Goal: Check status: Check status

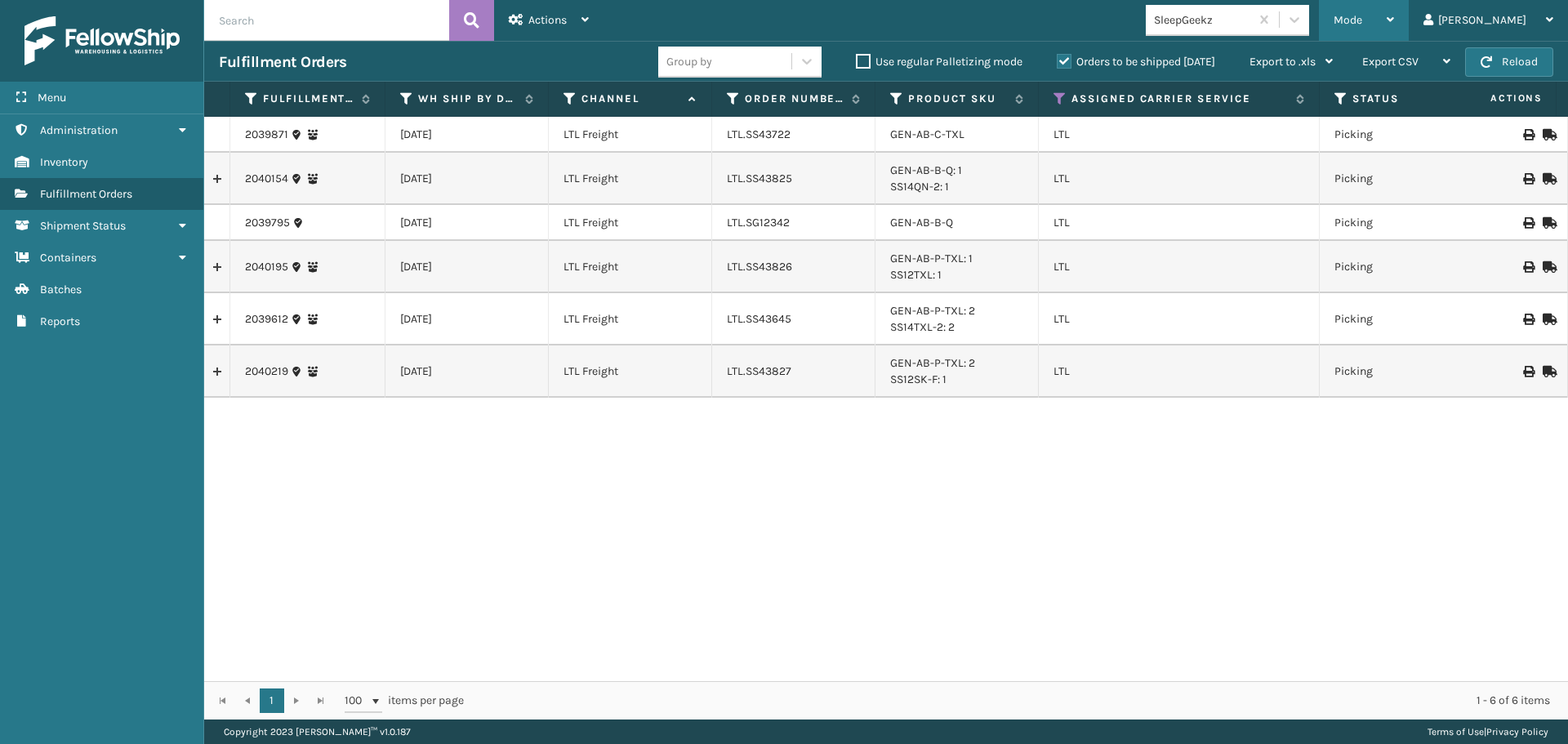
click at [1394, 17] on div "Mode" at bounding box center [1364, 21] width 60 height 41
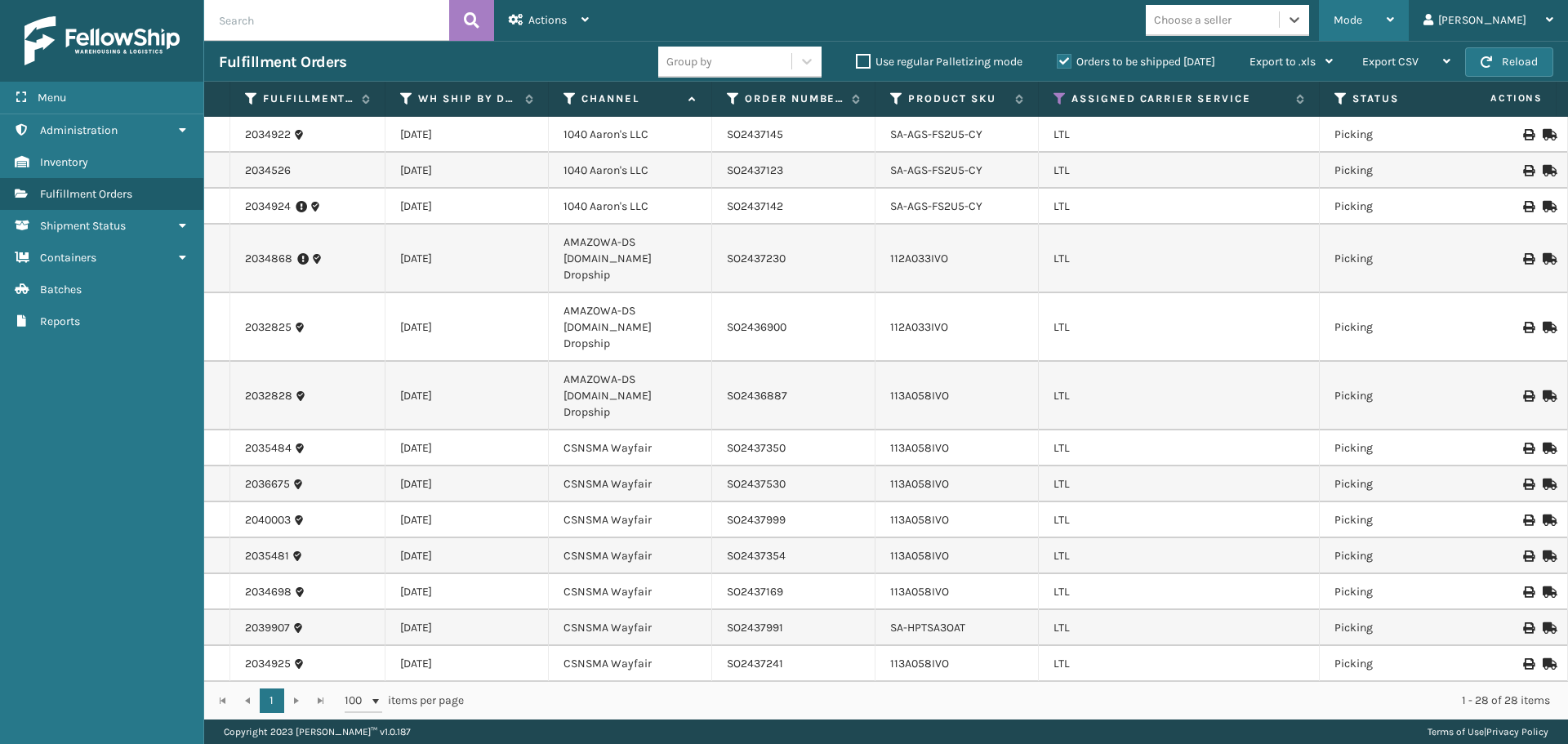
click at [1362, 22] on span "Mode" at bounding box center [1348, 20] width 28 height 14
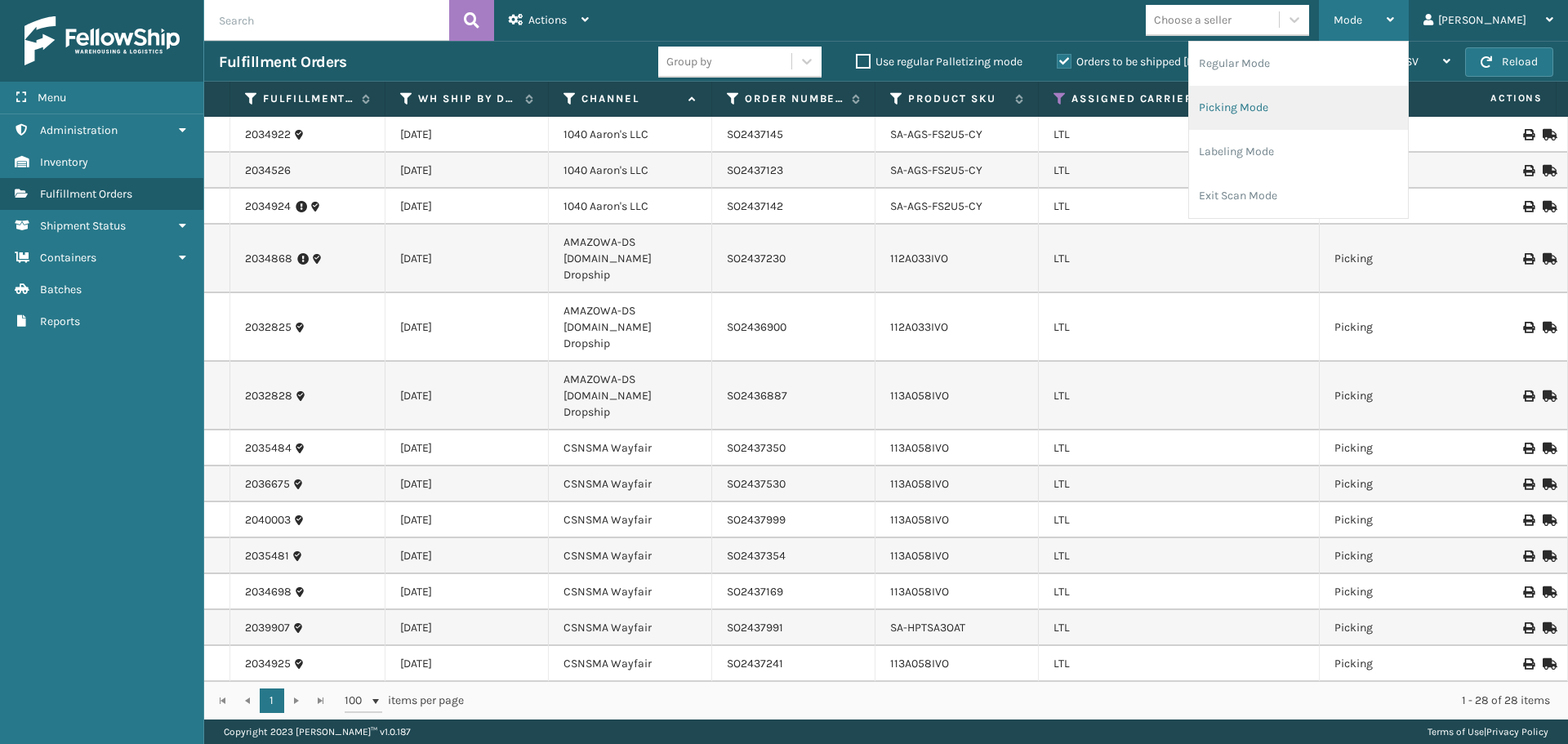
click at [1364, 97] on li "Picking Mode" at bounding box center [1299, 107] width 219 height 44
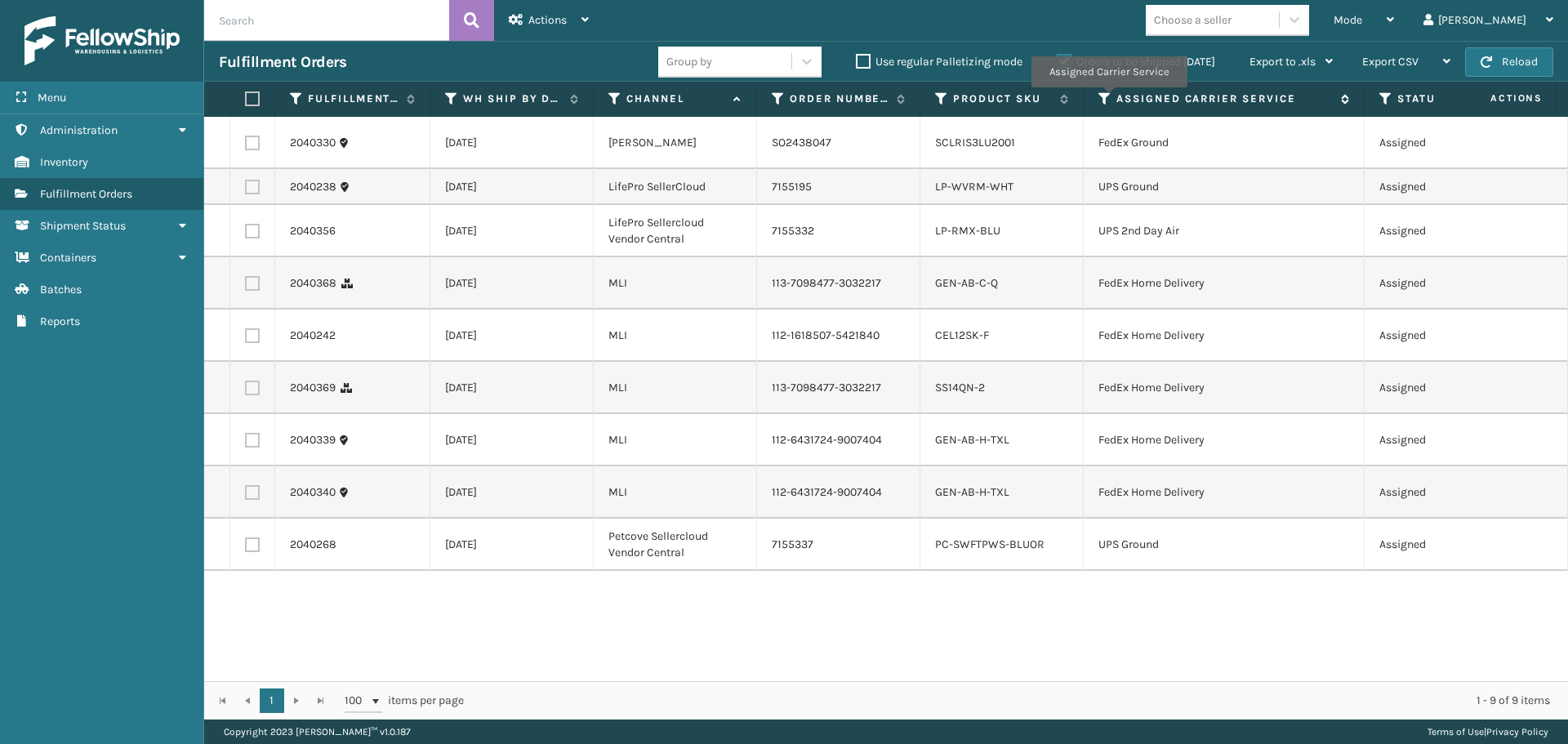
click at [1108, 98] on icon at bounding box center [1105, 99] width 13 height 15
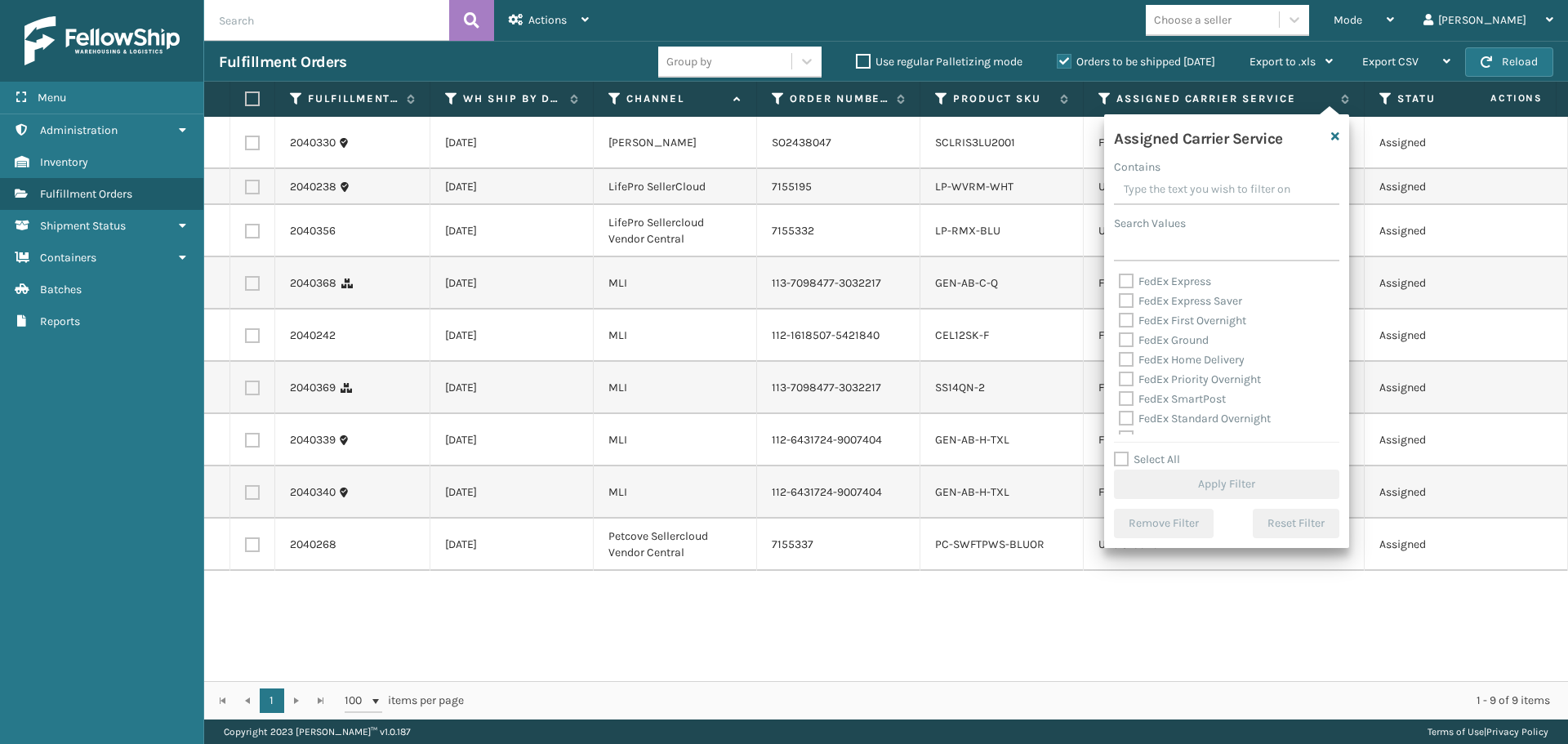
scroll to position [163, 0]
click at [1121, 350] on label "LTL" at bounding box center [1137, 352] width 36 height 14
click at [1120, 350] on input "LTL" at bounding box center [1119, 348] width 1 height 10
checkbox input "true"
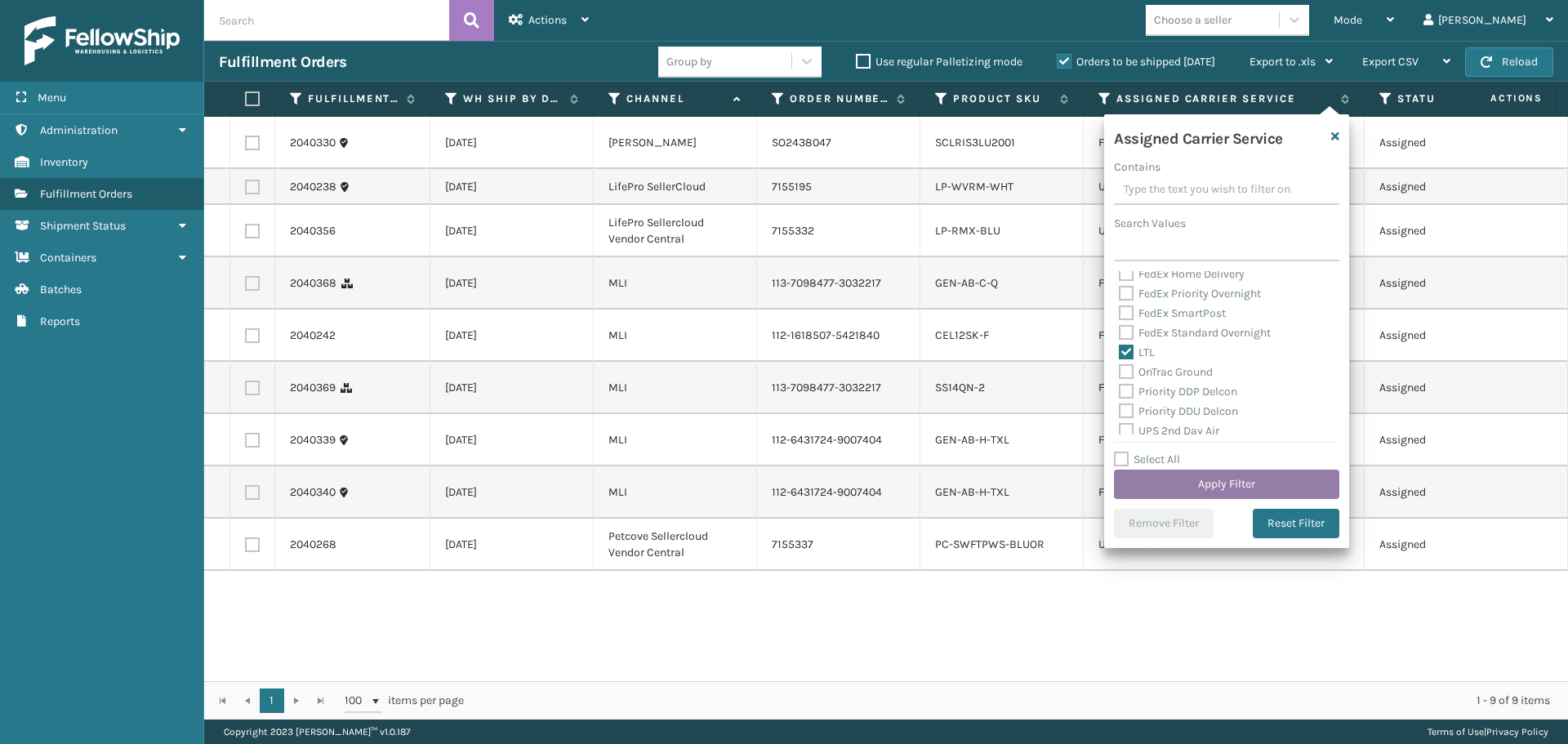
click at [1185, 480] on button "Apply Filter" at bounding box center [1227, 484] width 226 height 29
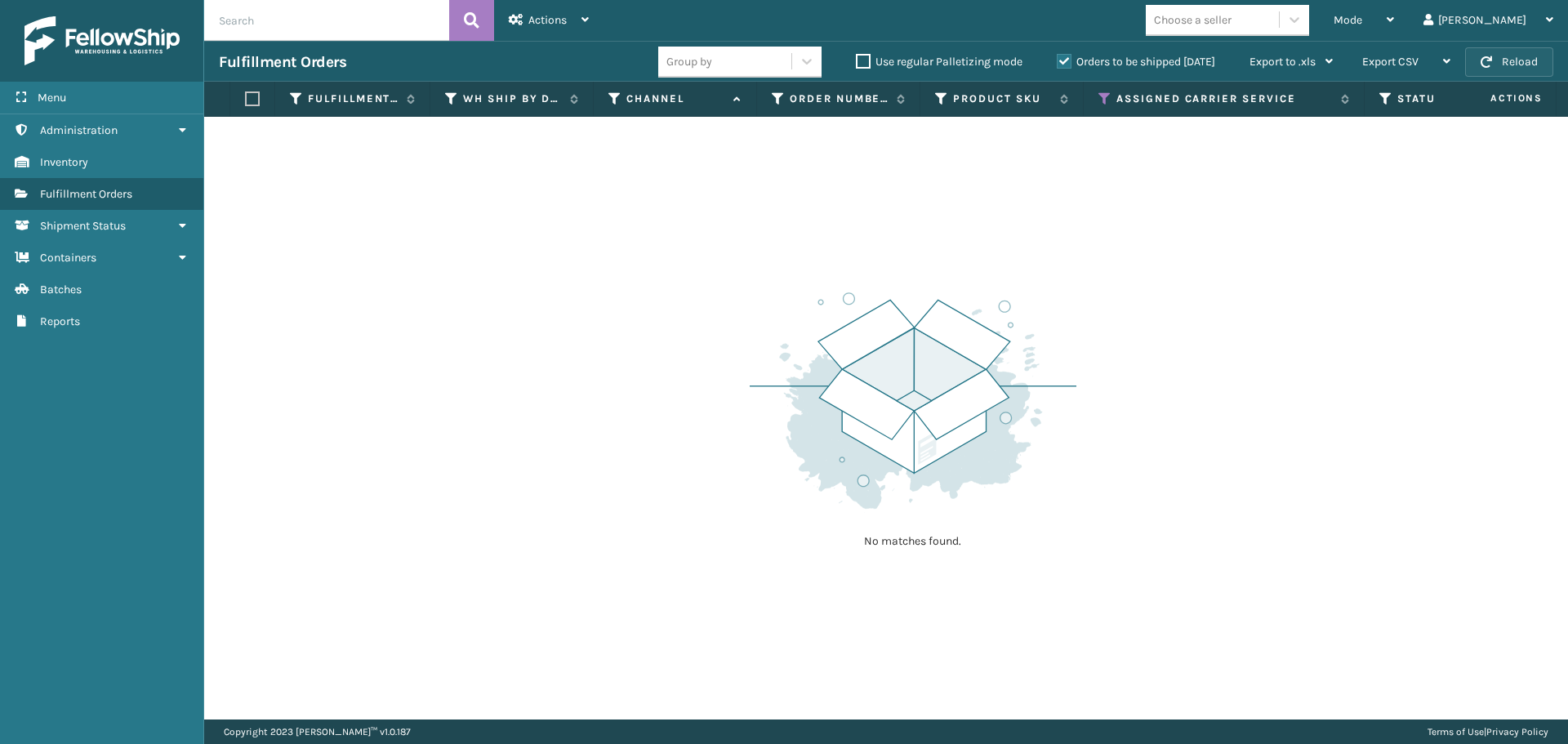
click at [1501, 55] on button "Reload" at bounding box center [1509, 62] width 88 height 29
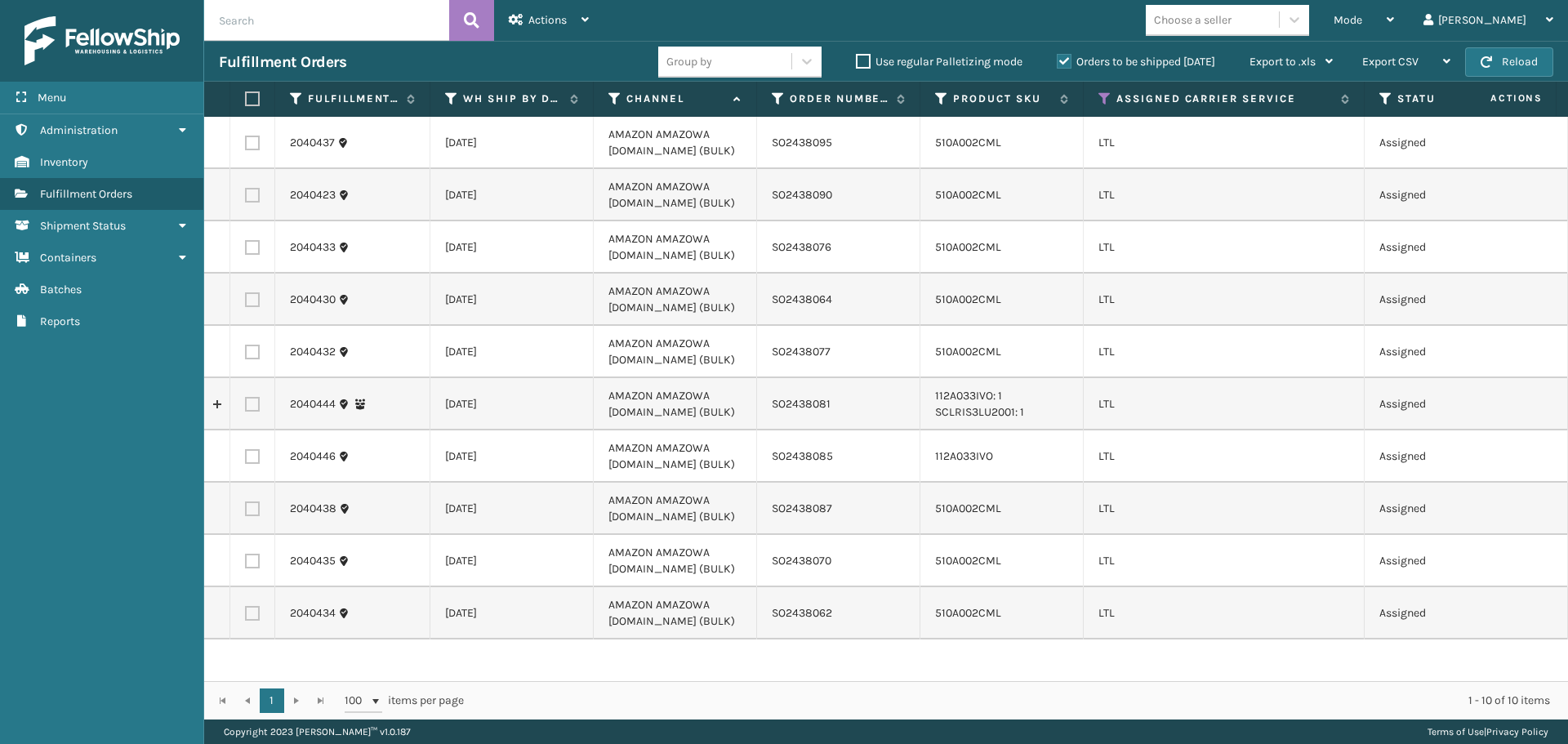
click at [1045, 32] on div "Mode Regular Mode Picking Mode Labeling Mode Exit Scan Mode Choose a seller [PE…" at bounding box center [1085, 21] width 964 height 41
click at [1399, 28] on div "Mode Regular Mode Picking Mode Labeling Mode Exit Scan Mode" at bounding box center [1364, 21] width 90 height 41
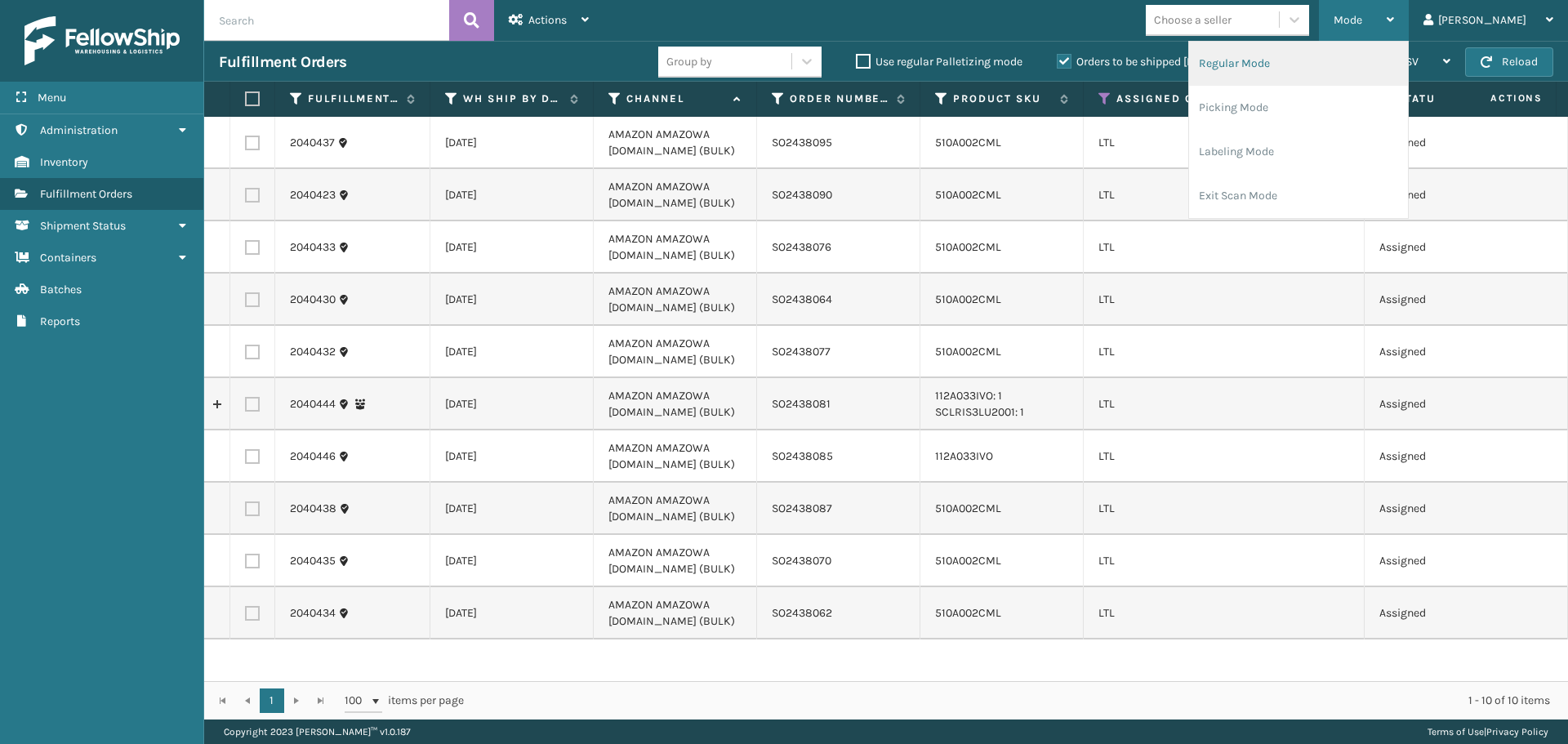
click at [1381, 70] on li "Regular Mode" at bounding box center [1299, 63] width 219 height 44
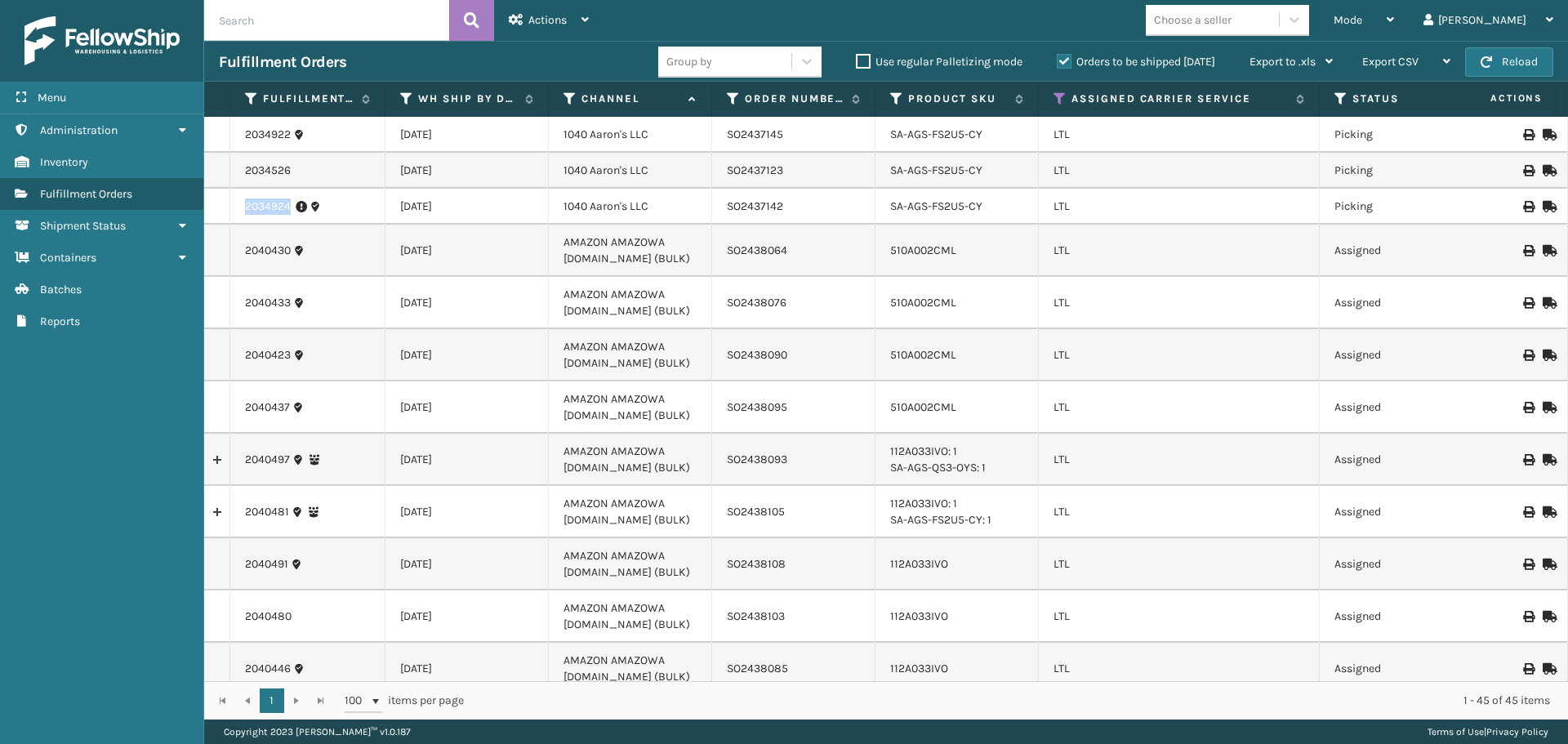
drag, startPoint x: 292, startPoint y: 204, endPoint x: 238, endPoint y: 204, distance: 54.0
click at [238, 204] on td "2034924" at bounding box center [308, 206] width 156 height 36
copy link "2034924"
click at [262, 206] on link "2034924" at bounding box center [267, 206] width 46 height 16
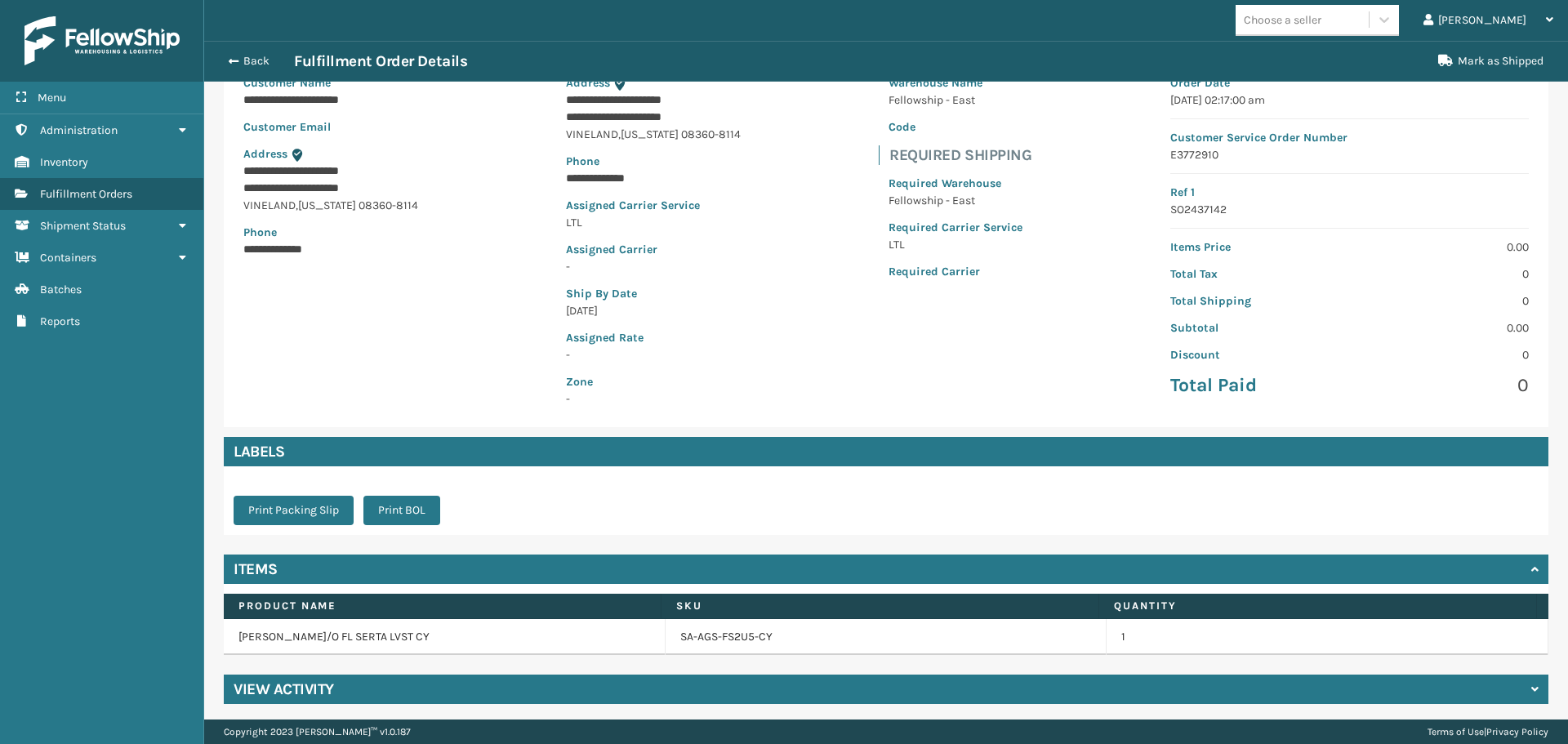
scroll to position [156, 0]
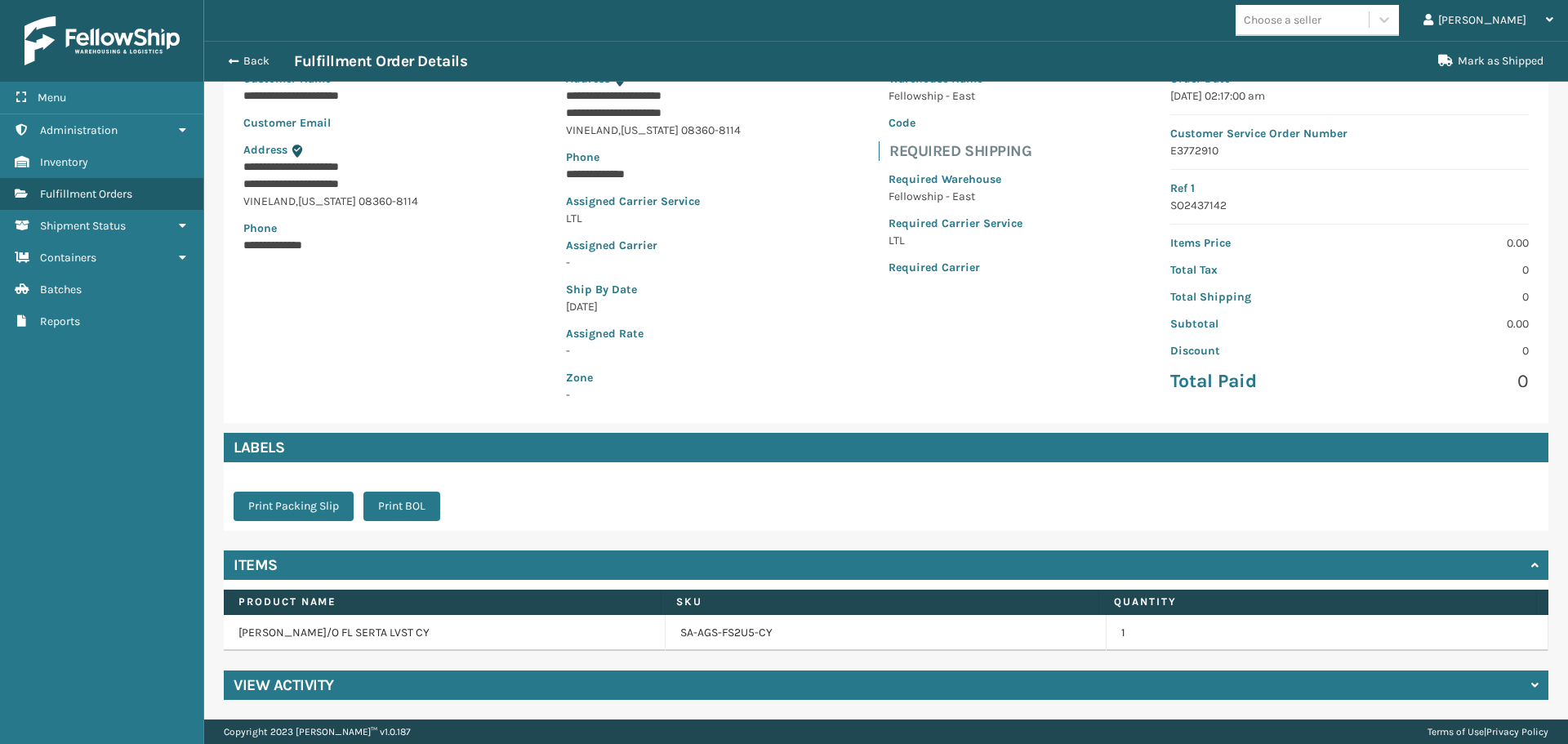
click at [401, 678] on div "View Activity" at bounding box center [886, 684] width 1324 height 29
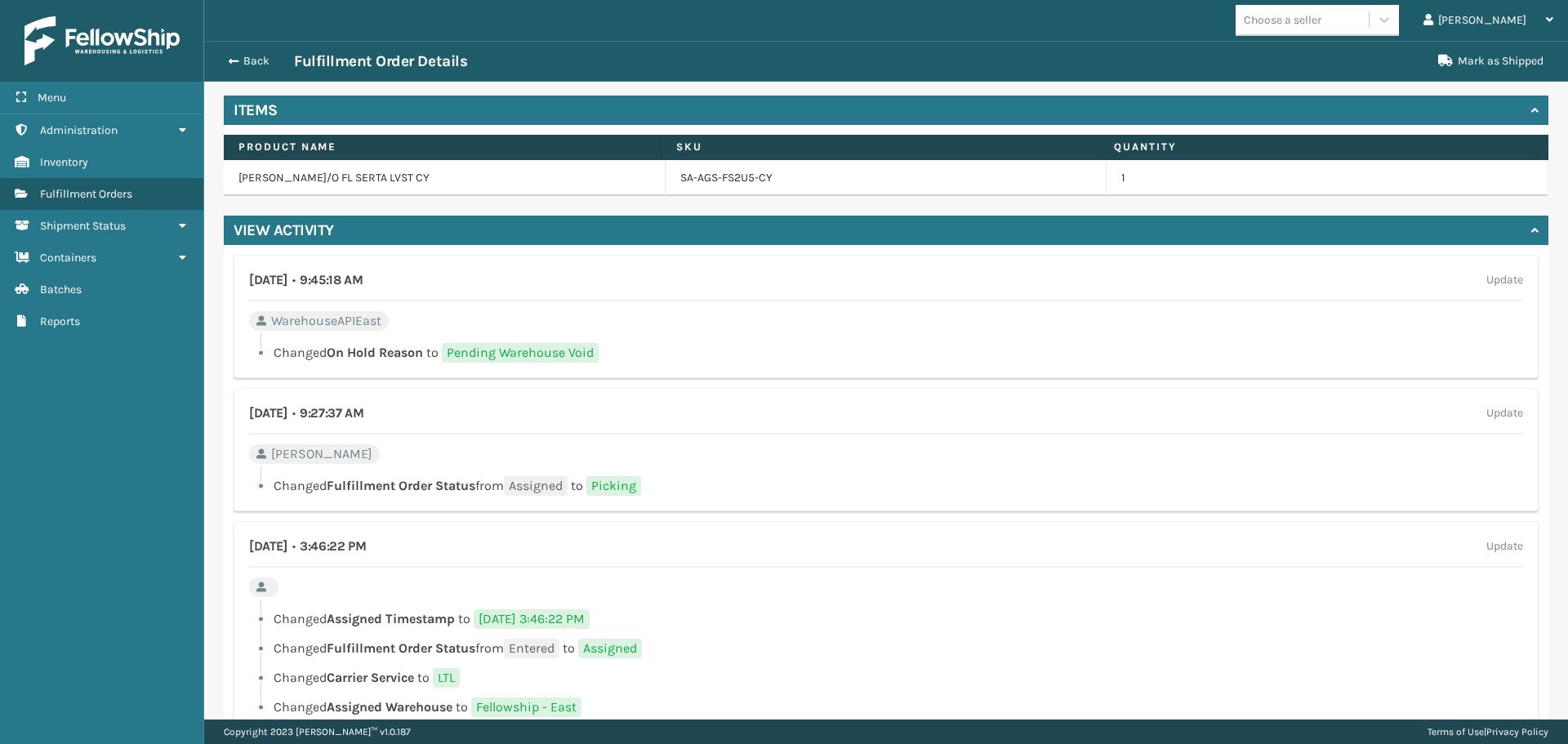
scroll to position [646, 0]
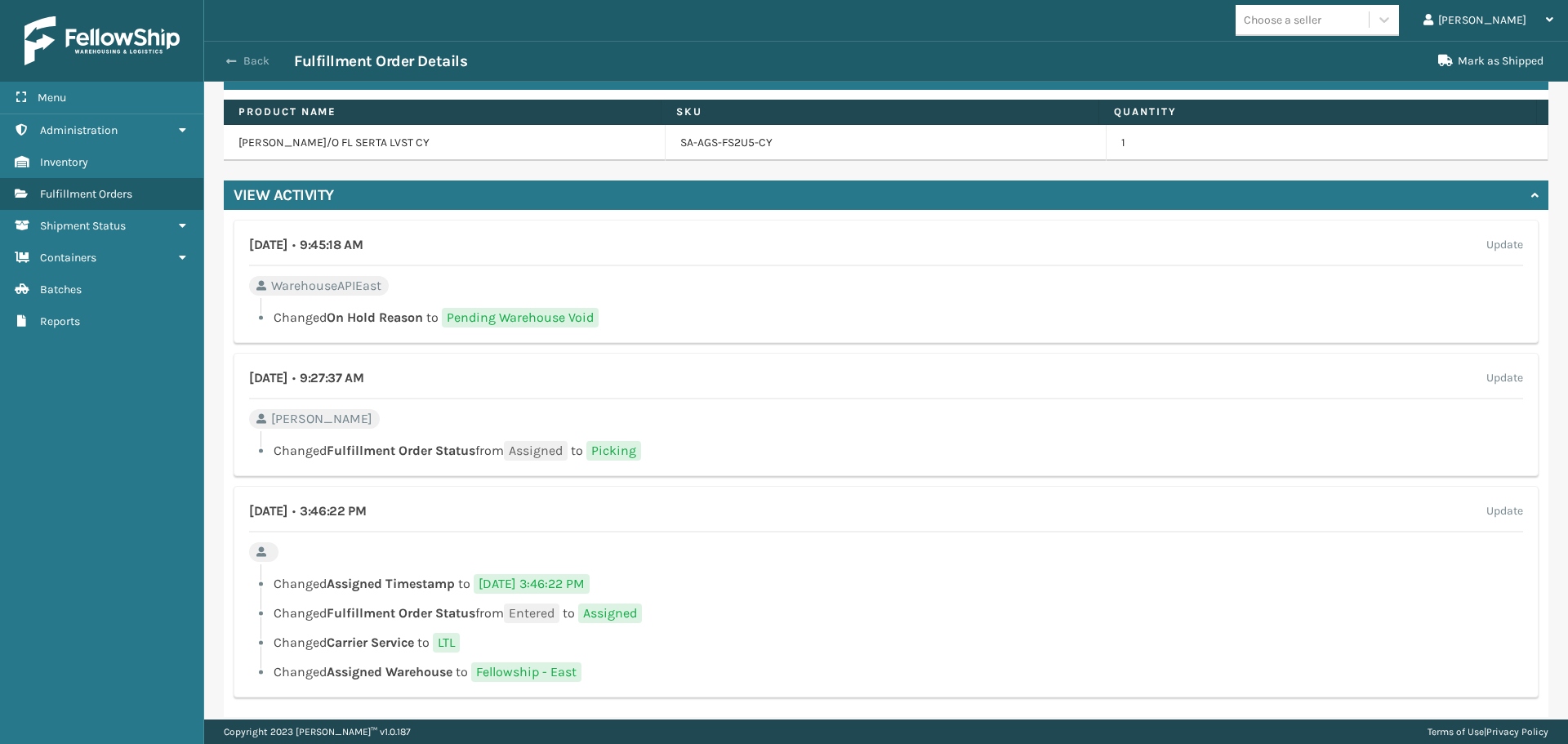
click at [246, 58] on button "Back" at bounding box center [257, 62] width 75 height 15
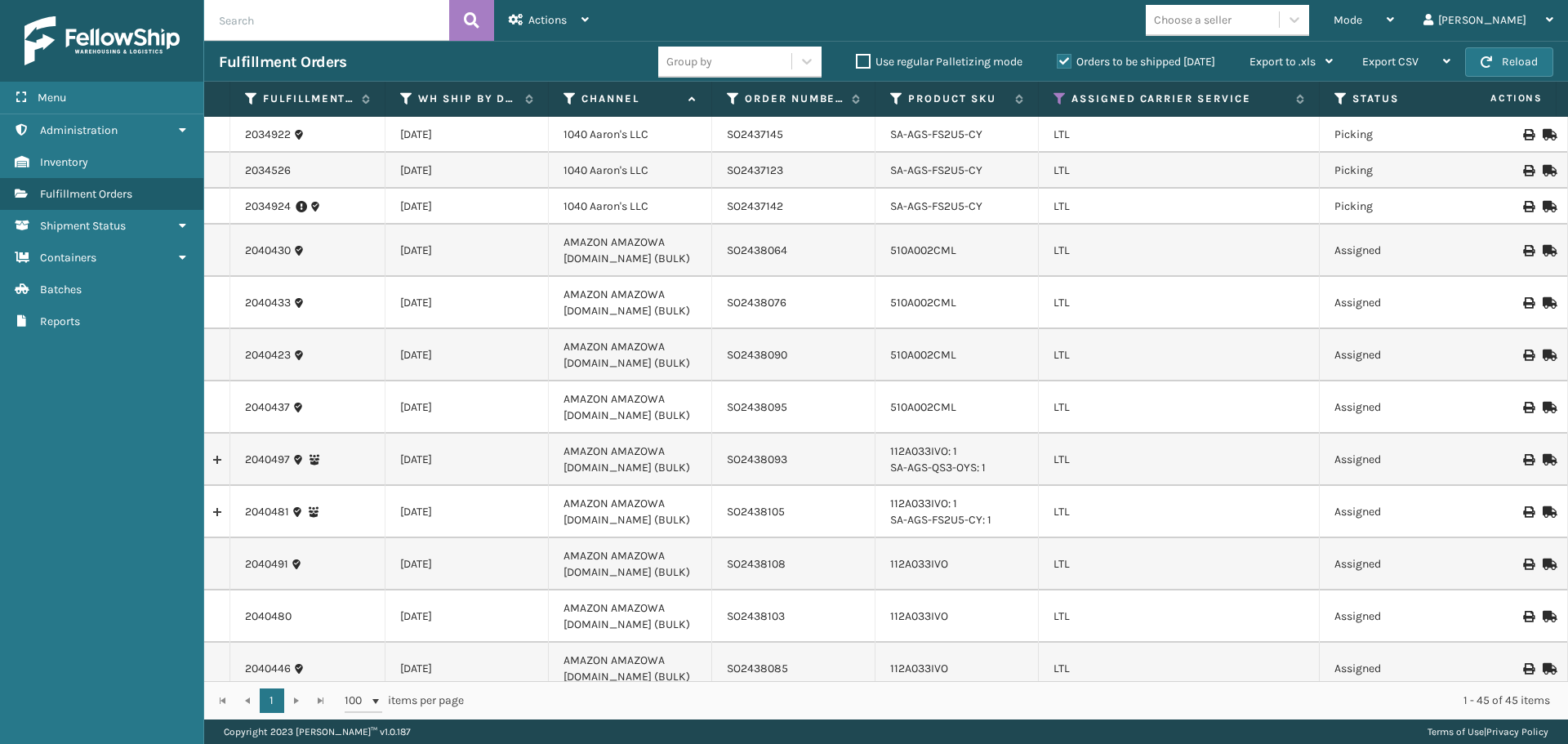
scroll to position [1571, 0]
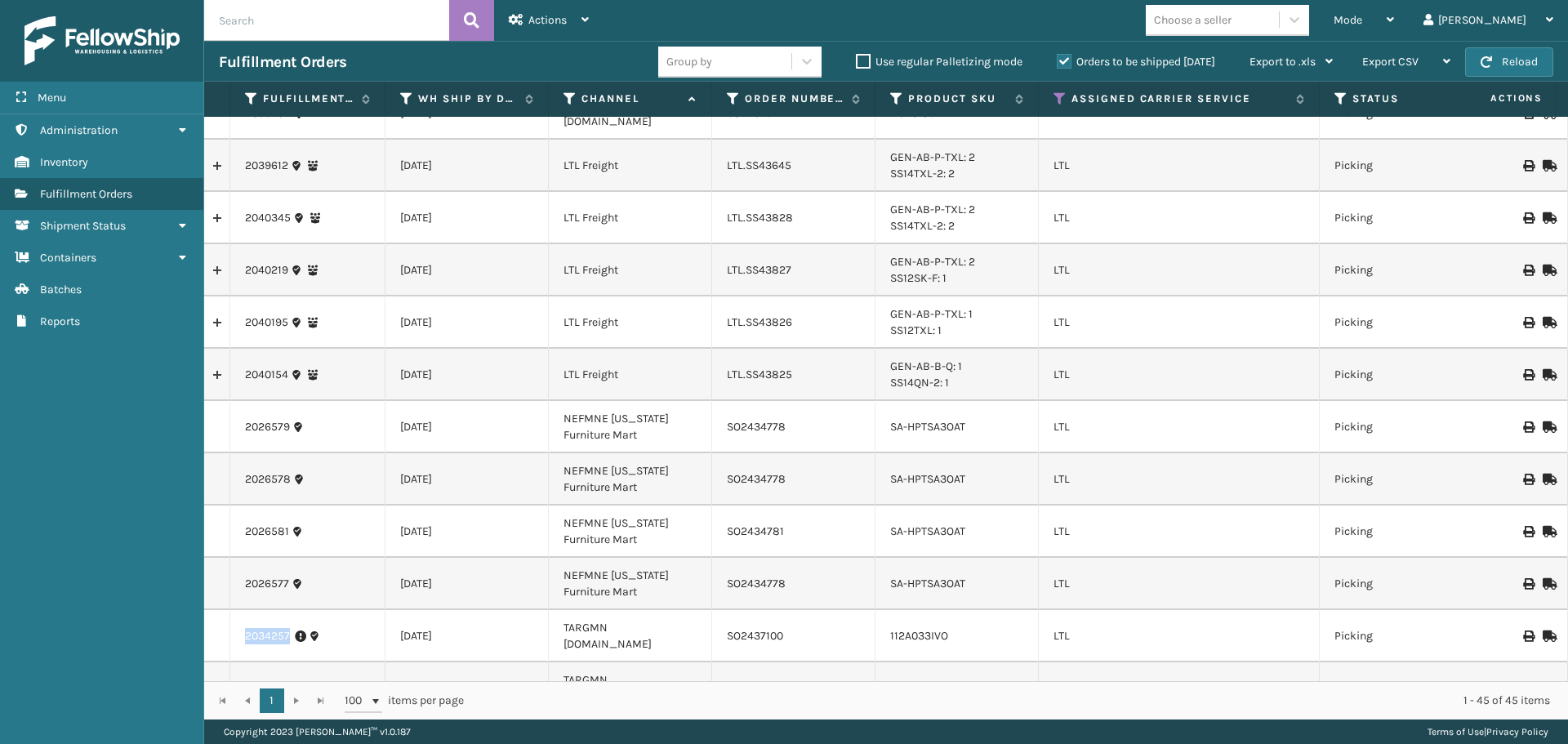
drag, startPoint x: 290, startPoint y: 581, endPoint x: 245, endPoint y: 581, distance: 45.0
click at [245, 610] on td "2034257" at bounding box center [308, 636] width 156 height 52
copy link "2034257"
